Goal: Find specific page/section: Find specific page/section

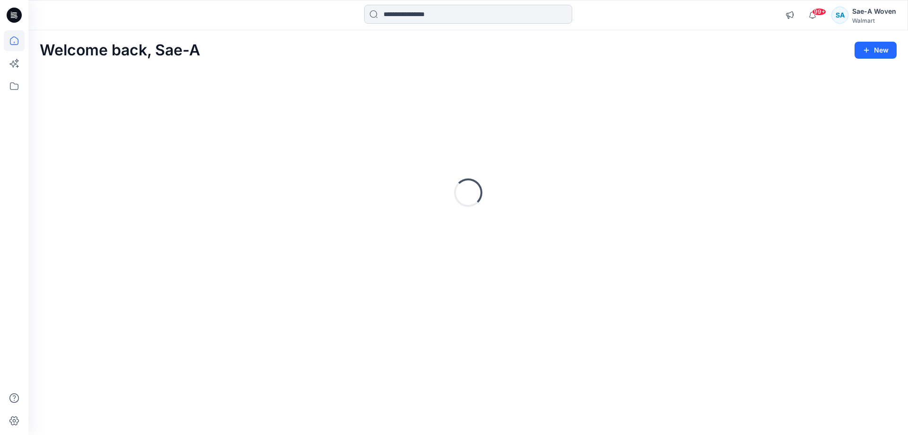
click at [455, 22] on input at bounding box center [468, 14] width 208 height 19
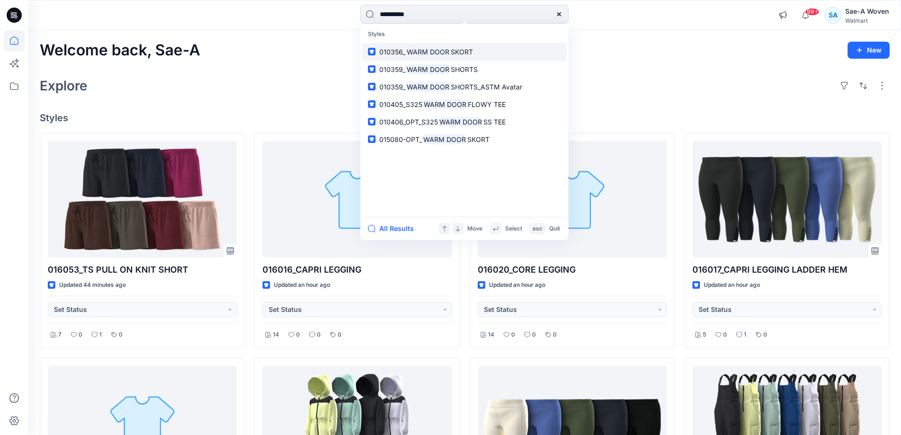
type input "*********"
click at [461, 44] on link "010356_ WARM DOOR SKORT" at bounding box center [464, 52] width 204 height 18
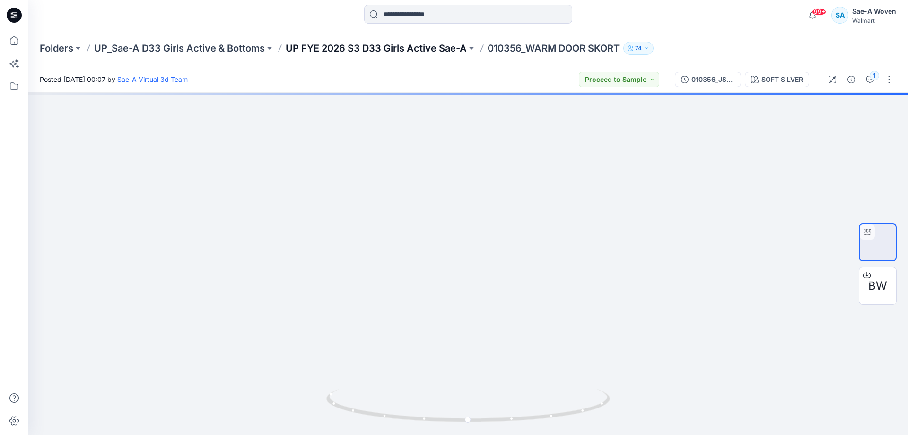
click at [369, 50] on p "UP FYE 2026 S3 D33 Girls Active Sae-A" at bounding box center [376, 48] width 181 height 13
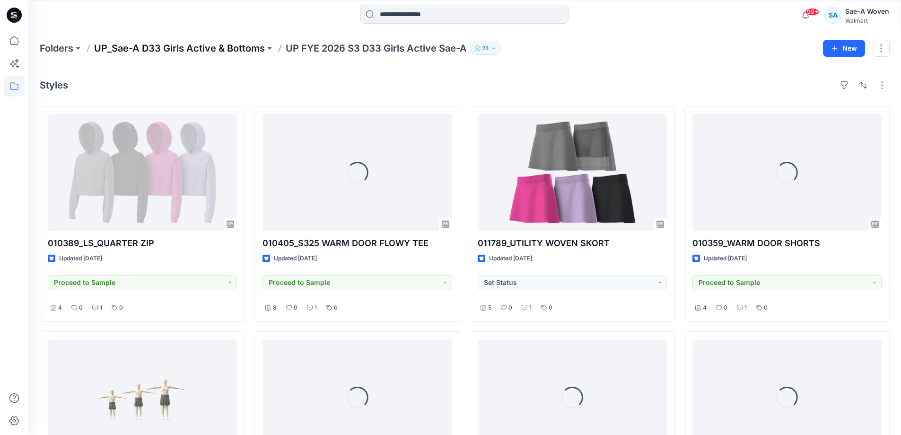
click at [233, 53] on p "UP_Sae-A D33 Girls Active & Bottoms" at bounding box center [179, 48] width 171 height 13
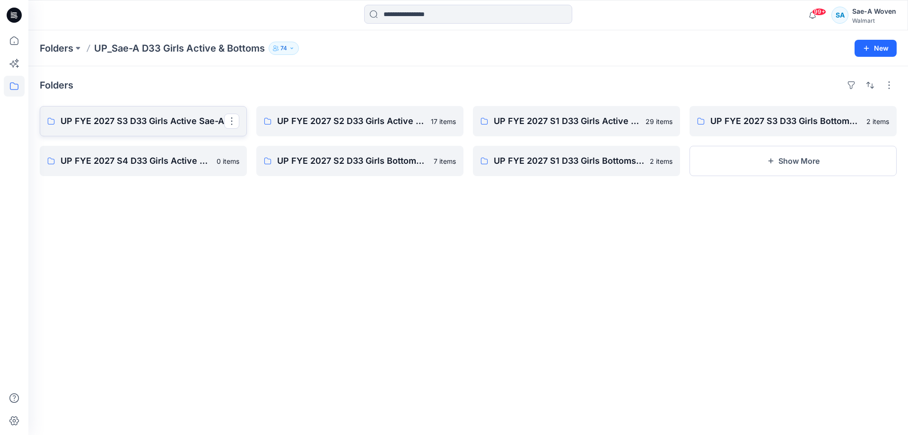
click at [145, 114] on p "UP FYE 2027 S3 D33 Girls Active Sae-A" at bounding box center [143, 120] width 164 height 13
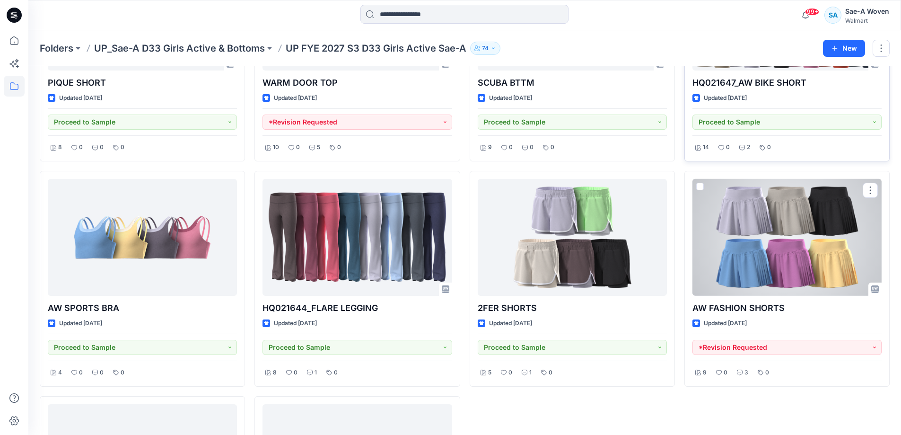
scroll to position [834, 0]
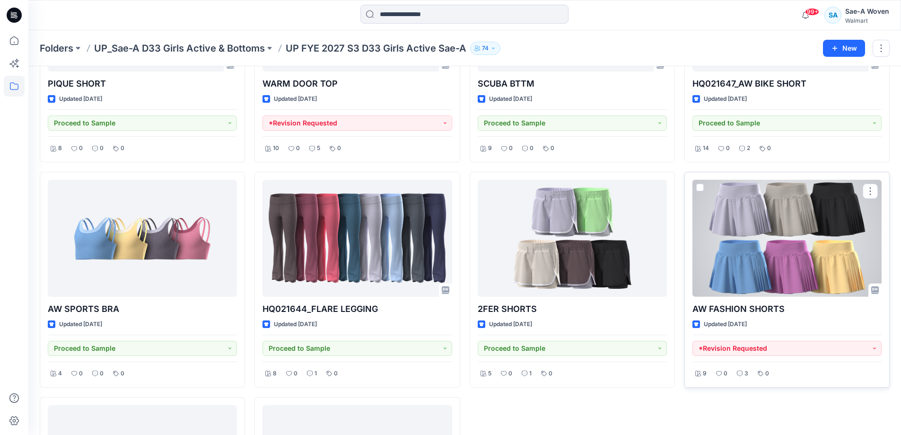
click at [851, 269] on div at bounding box center [787, 238] width 189 height 117
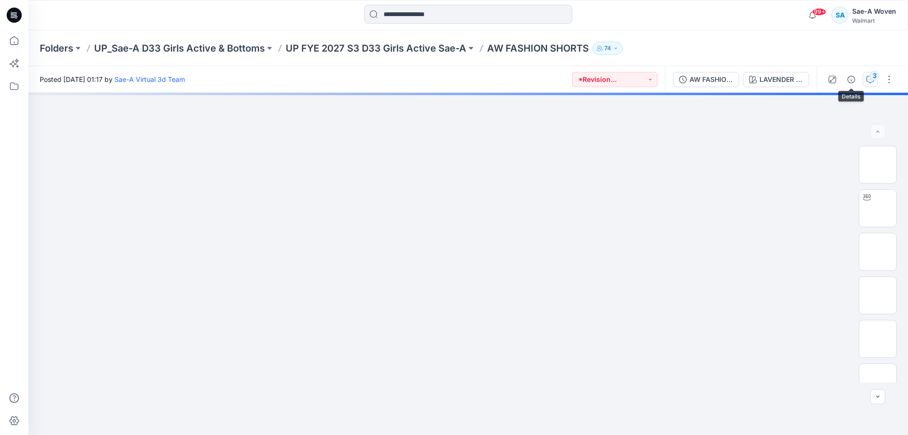
click at [867, 81] on icon "button" at bounding box center [871, 80] width 8 height 8
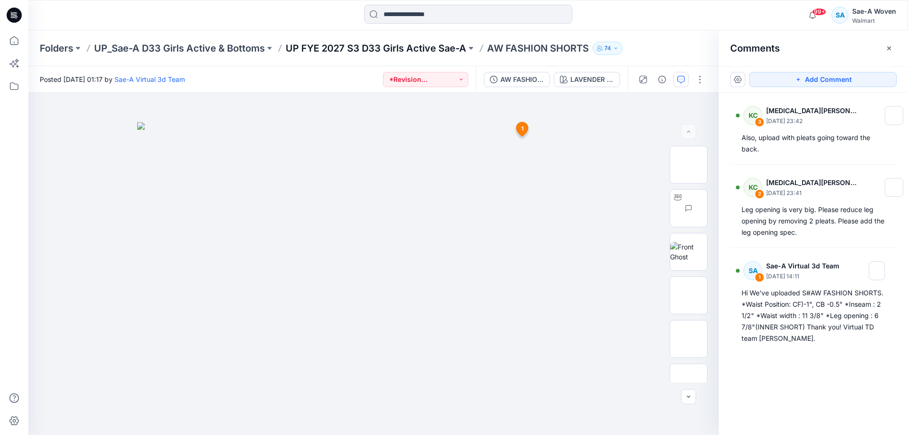
click at [331, 50] on p "UP FYE 2027 S3 D33 Girls Active Sae-A" at bounding box center [376, 48] width 181 height 13
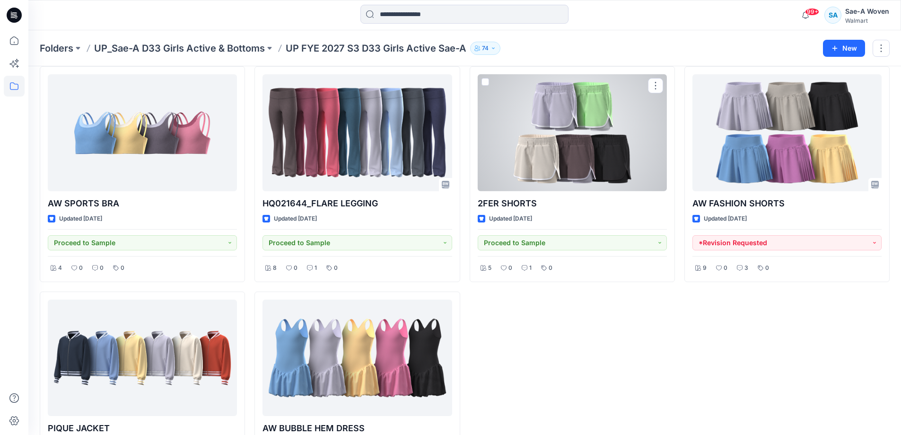
scroll to position [929, 0]
